Goal: Obtain resource: Obtain resource

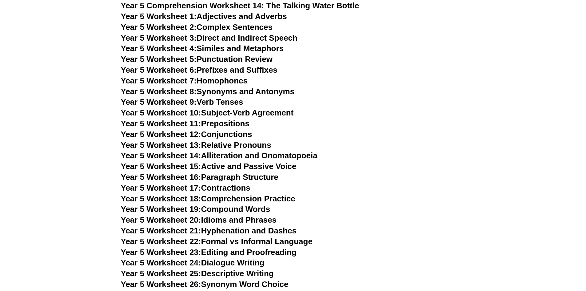
scroll to position [2892, 0]
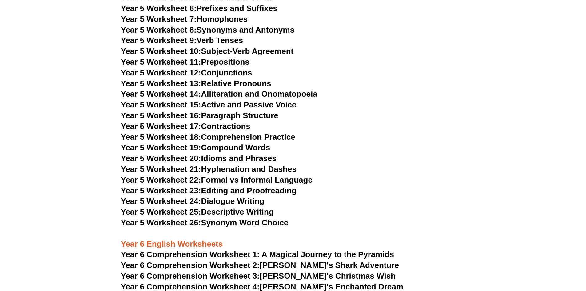
click at [238, 223] on link "Year 5 Worksheet 26: Synonym Word Choice" at bounding box center [205, 222] width 168 height 9
click at [243, 206] on h3 "Year 5 Worksheet 24: Dialogue Writing" at bounding box center [293, 201] width 345 height 10
click at [242, 210] on link "Year 5 Worksheet 25: Descriptive Writing" at bounding box center [197, 211] width 153 height 9
click at [223, 200] on link "Year 5 Worksheet 24: Dialogue Writing" at bounding box center [193, 200] width 144 height 9
click at [214, 187] on link "Year 5 Worksheet 23: Editing and Proofreading" at bounding box center [209, 190] width 176 height 9
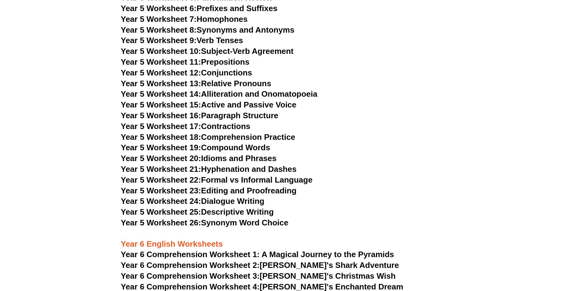
click at [227, 173] on link "Year 5 Worksheet 21: Hyphenation and Dashes" at bounding box center [209, 168] width 176 height 9
click at [238, 158] on link "Year 5 Worksheet 20: Idioms and Phrases" at bounding box center [199, 158] width 156 height 9
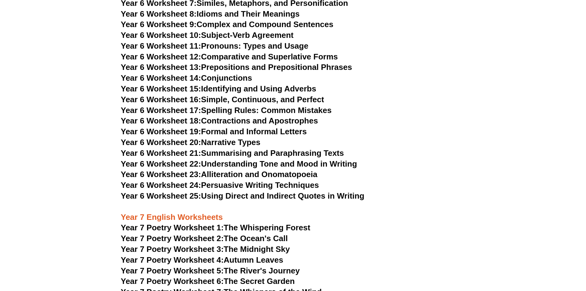
scroll to position [3384, 0]
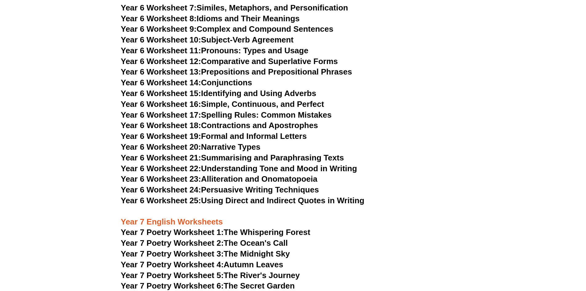
click at [228, 120] on h3 "Year 6 Worksheet 18: Contractions and Apostrophes" at bounding box center [293, 125] width 345 height 10
click at [227, 131] on link "Year 6 Worksheet 19: Formal and Informal Letters" at bounding box center [214, 135] width 186 height 9
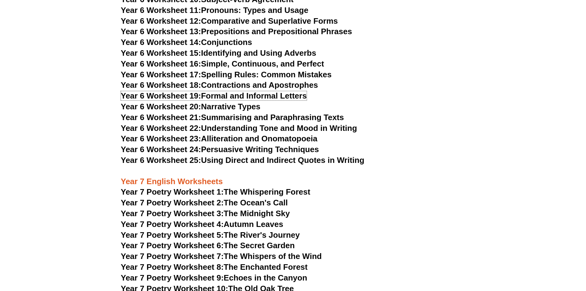
scroll to position [3446, 0]
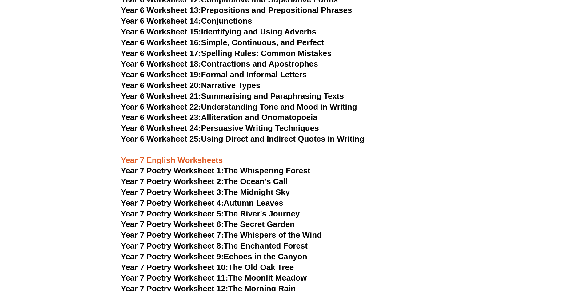
click at [234, 166] on link "Year 7 Poetry Worksheet 1: The Whispering Forest" at bounding box center [216, 170] width 190 height 9
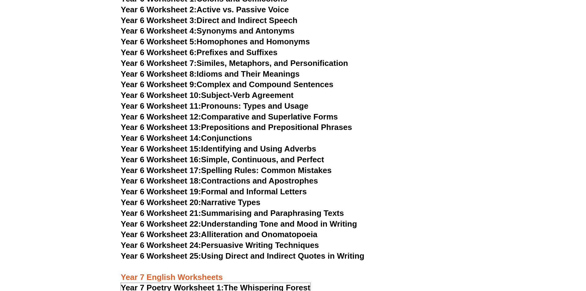
scroll to position [3323, 0]
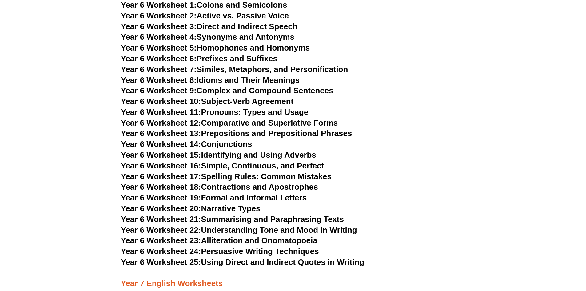
click at [262, 246] on link "Year 6 Worksheet 24: Persuasive Writing Techniques" at bounding box center [220, 250] width 198 height 9
